Goal: Check status

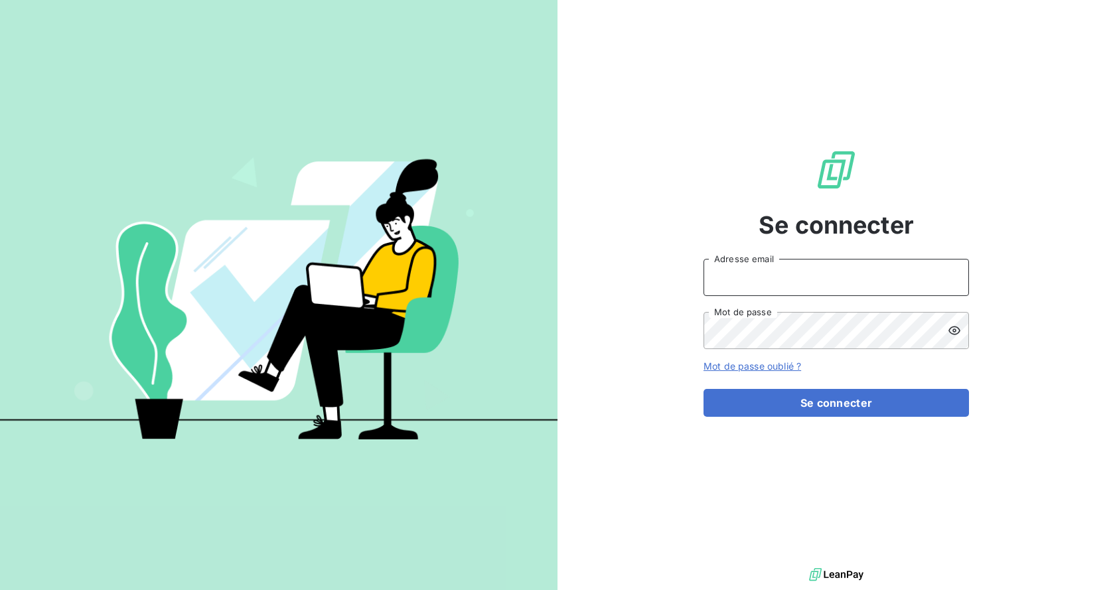
click at [801, 273] on input "Adresse email" at bounding box center [836, 277] width 265 height 37
type input "[EMAIL_ADDRESS][DOMAIN_NAME]"
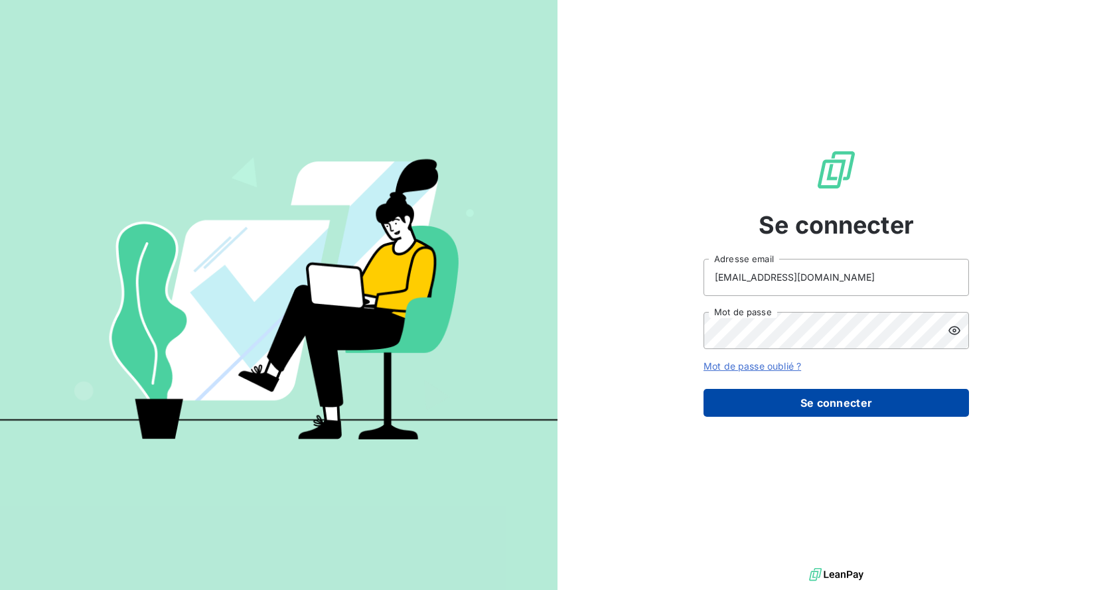
click at [825, 397] on button "Se connecter" at bounding box center [836, 403] width 265 height 28
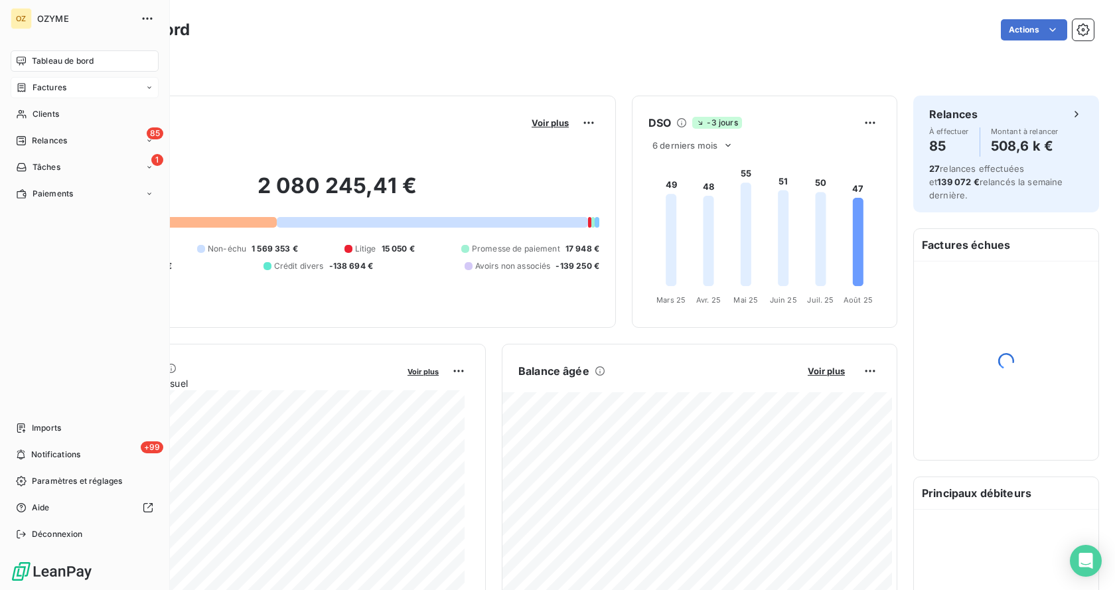
click at [74, 89] on div "Factures" at bounding box center [85, 87] width 148 height 21
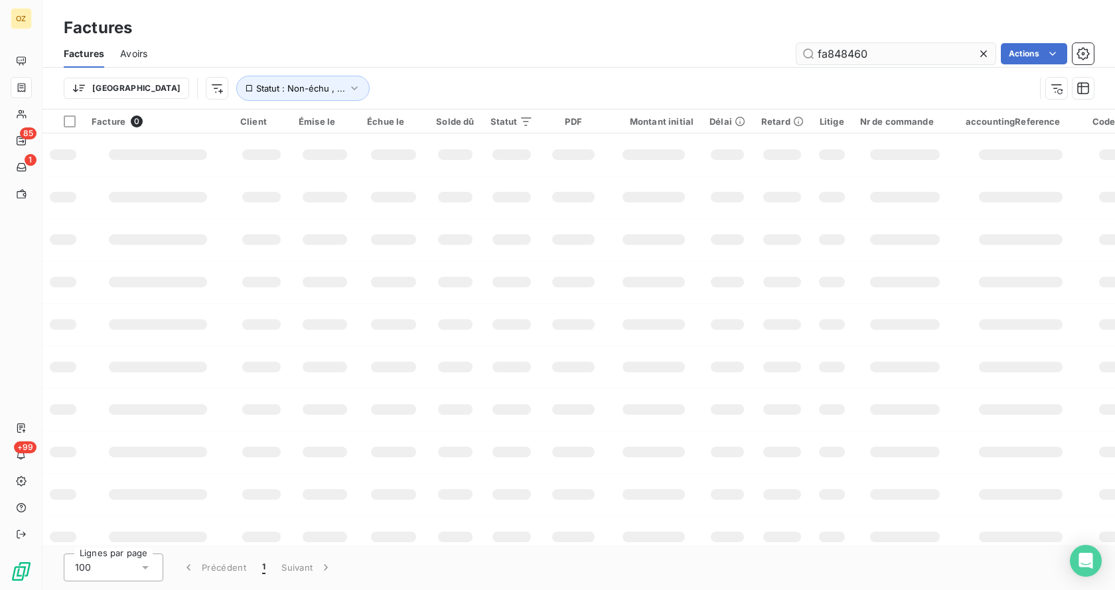
type input "fa848460"
click at [907, 51] on input "fa848460" at bounding box center [895, 53] width 199 height 21
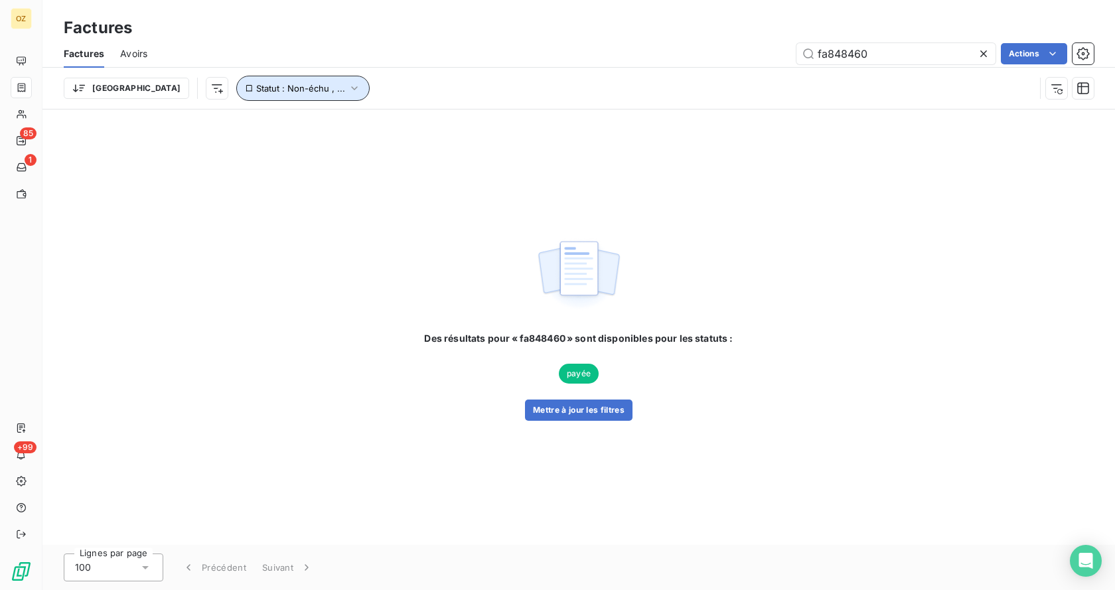
click at [236, 80] on button "Statut : Non-échu , ..." at bounding box center [302, 88] width 133 height 25
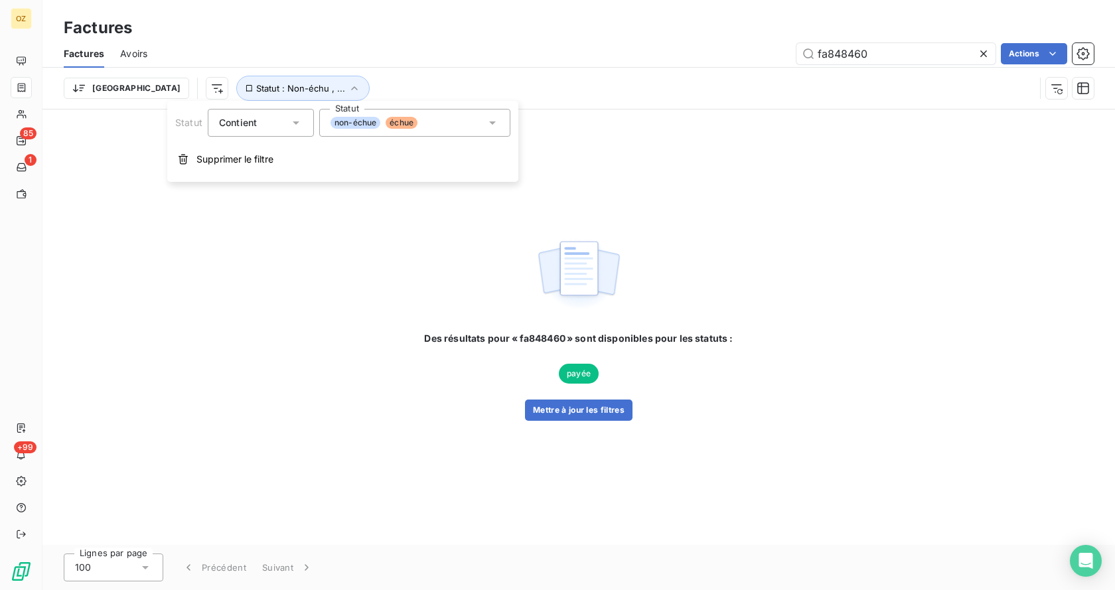
click at [473, 115] on div "non-échue échue" at bounding box center [414, 123] width 191 height 28
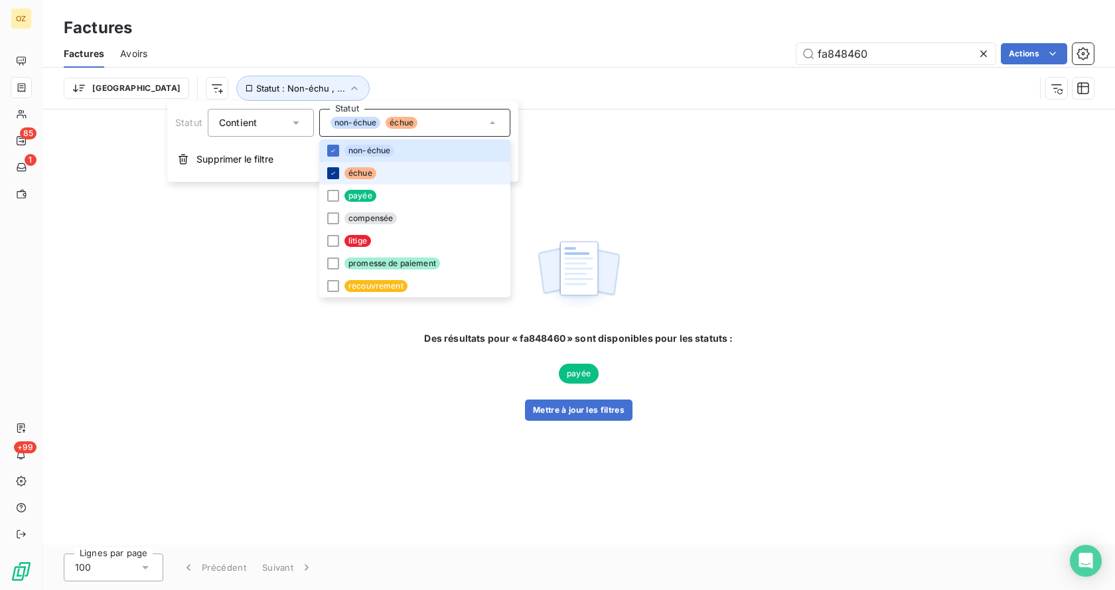
click at [336, 176] on icon at bounding box center [333, 173] width 8 height 8
click at [336, 150] on icon at bounding box center [333, 151] width 8 height 8
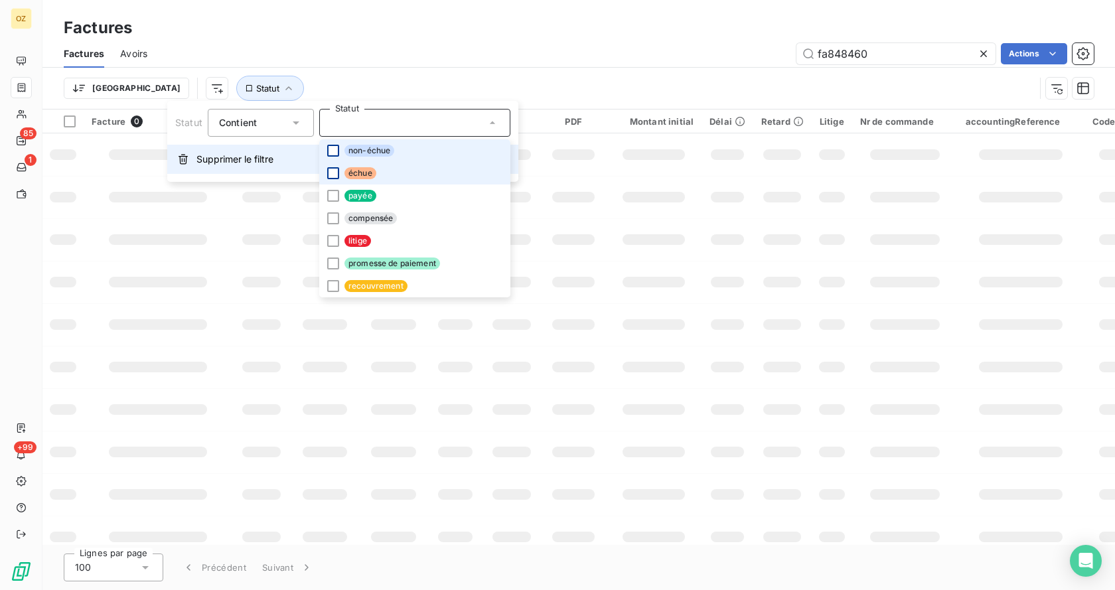
click at [239, 159] on span "Supprimer le filtre" at bounding box center [234, 159] width 77 height 13
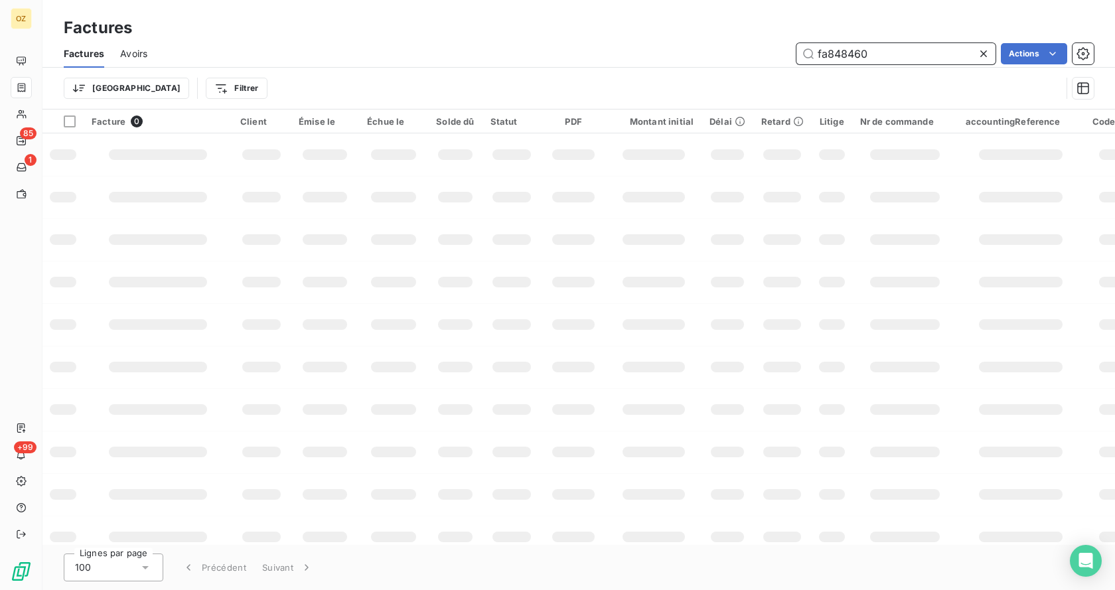
click at [879, 56] on input "fa848460" at bounding box center [895, 53] width 199 height 21
